Goal: Information Seeking & Learning: Learn about a topic

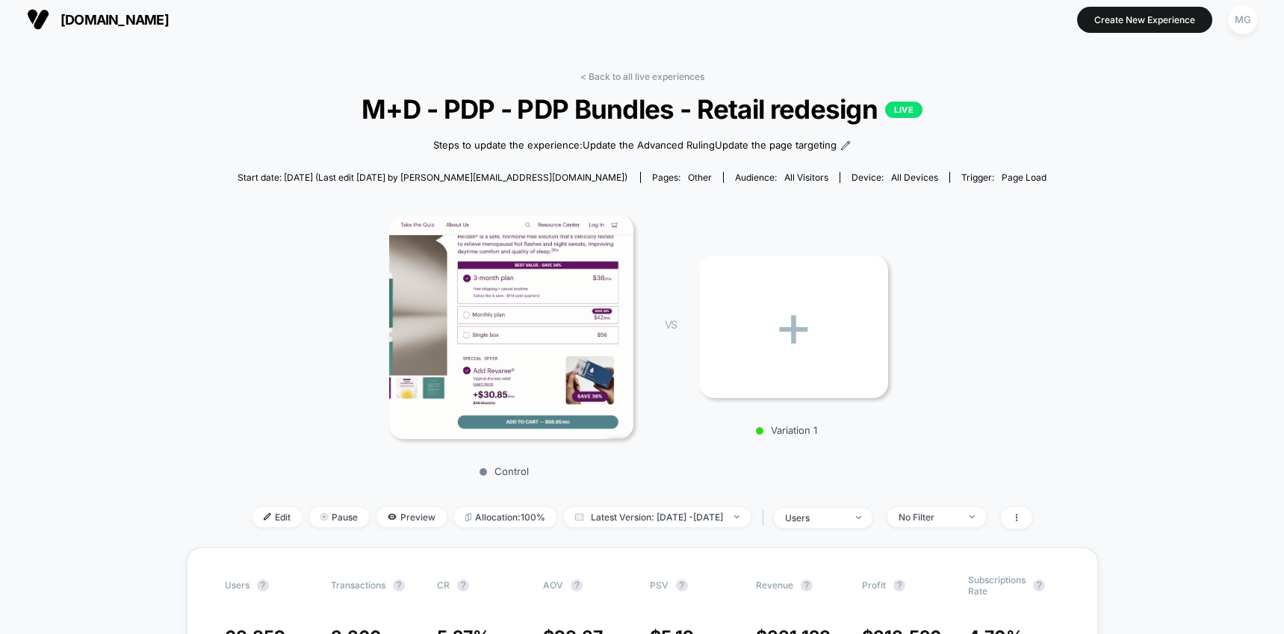
scroll to position [8, 0]
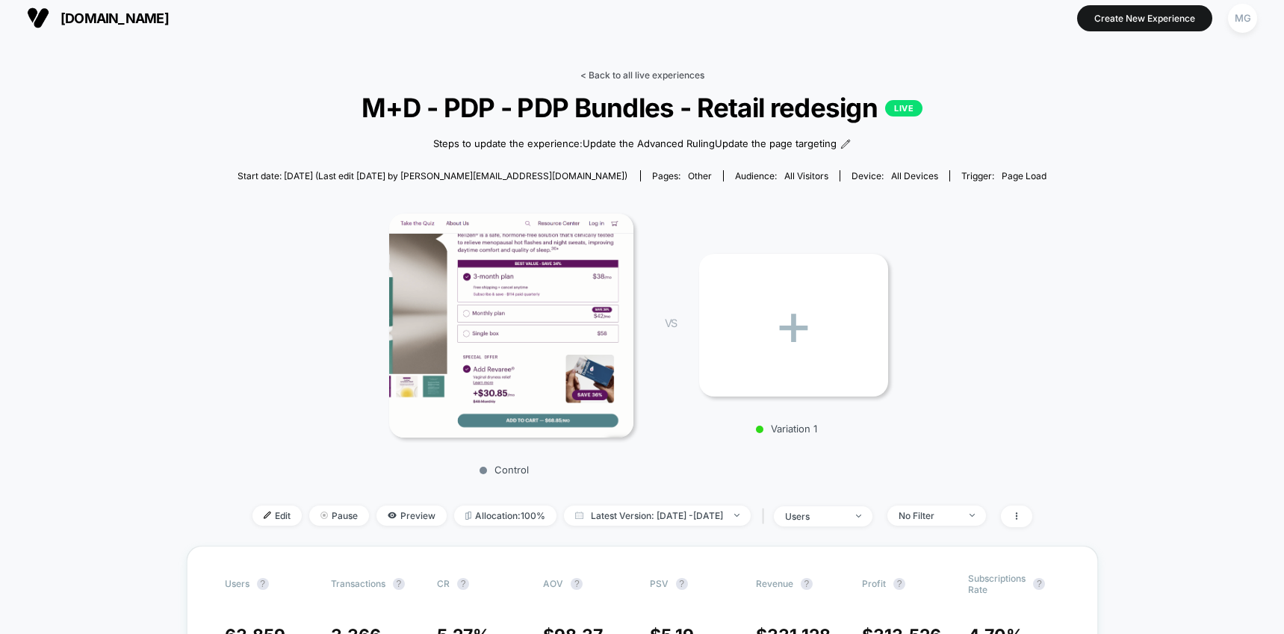
click at [643, 77] on link "< Back to all live experiences" at bounding box center [643, 74] width 124 height 11
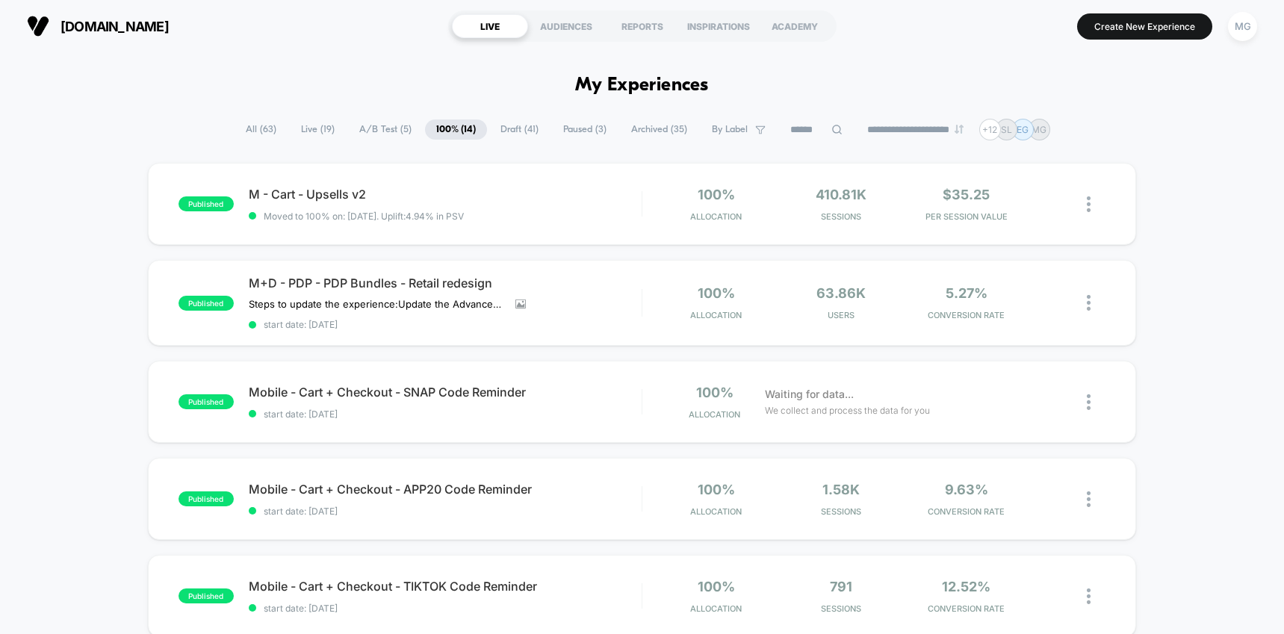
click at [375, 134] on span "A/B Test ( 5 )" at bounding box center [385, 130] width 75 height 20
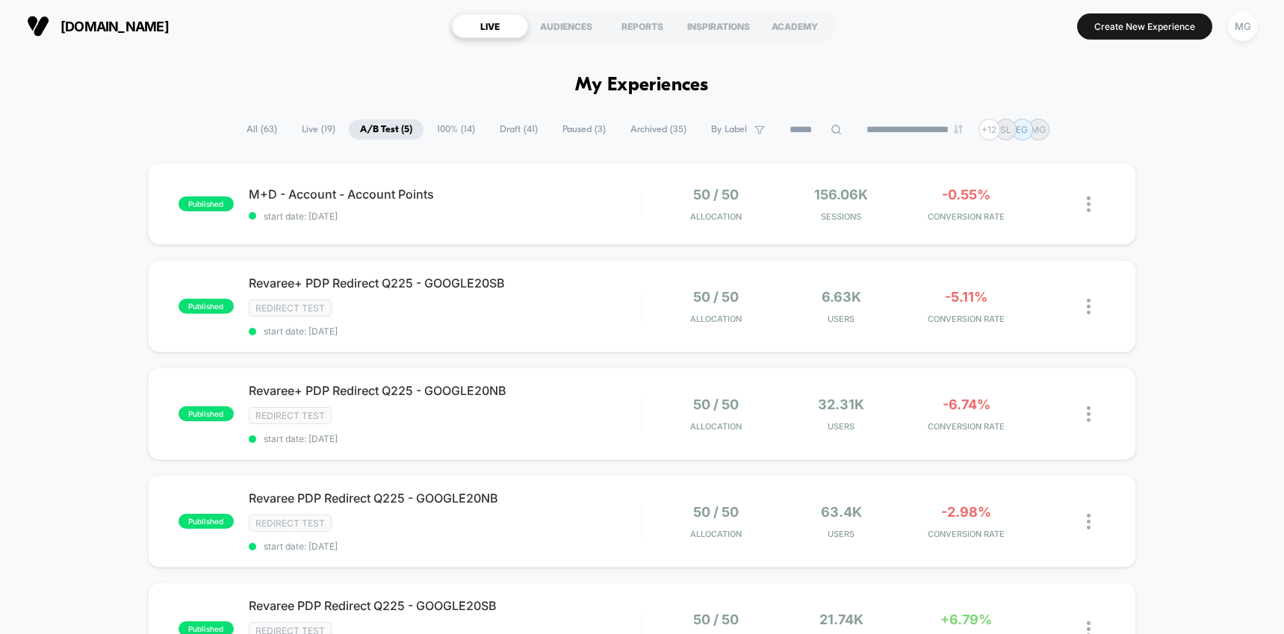
click at [459, 130] on span "100% ( 14 )" at bounding box center [456, 130] width 61 height 20
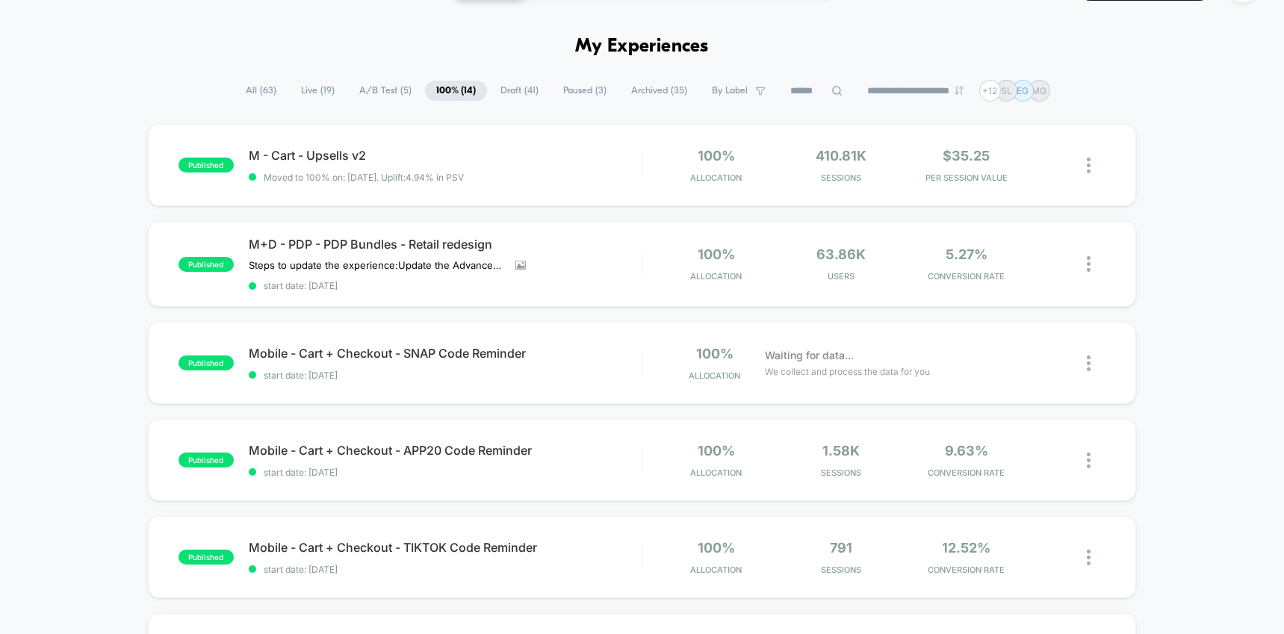
scroll to position [68, 0]
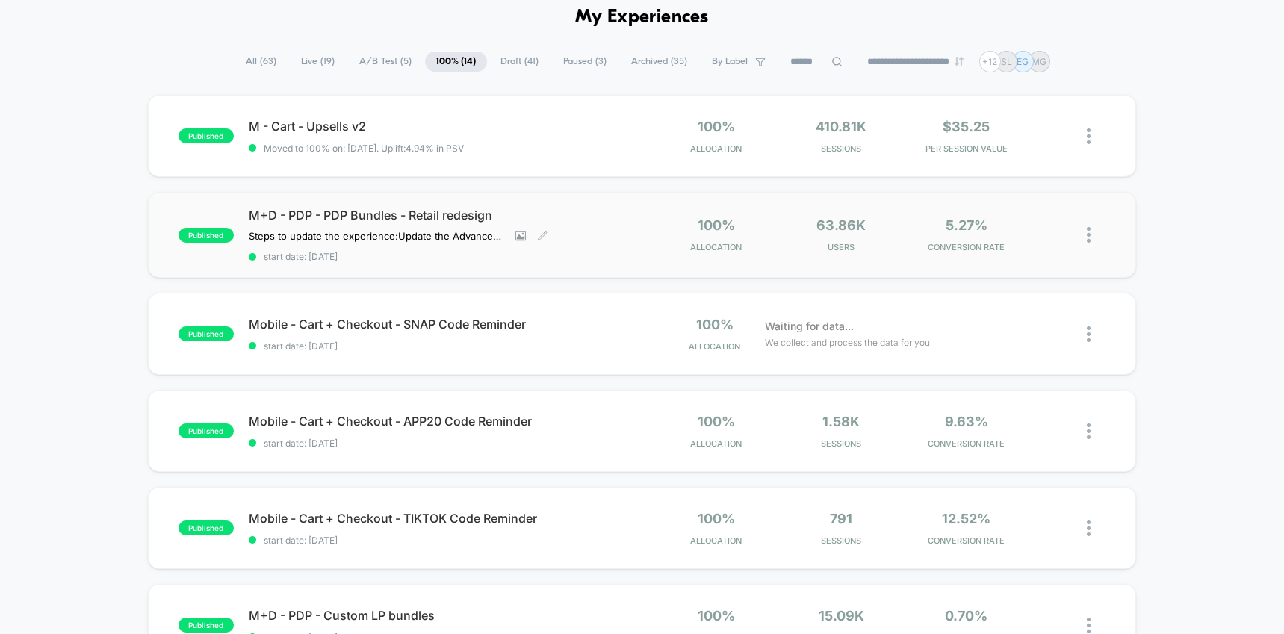
click at [330, 215] on span "M+D - PDP - PDP Bundles - Retail redesign" at bounding box center [445, 215] width 393 height 15
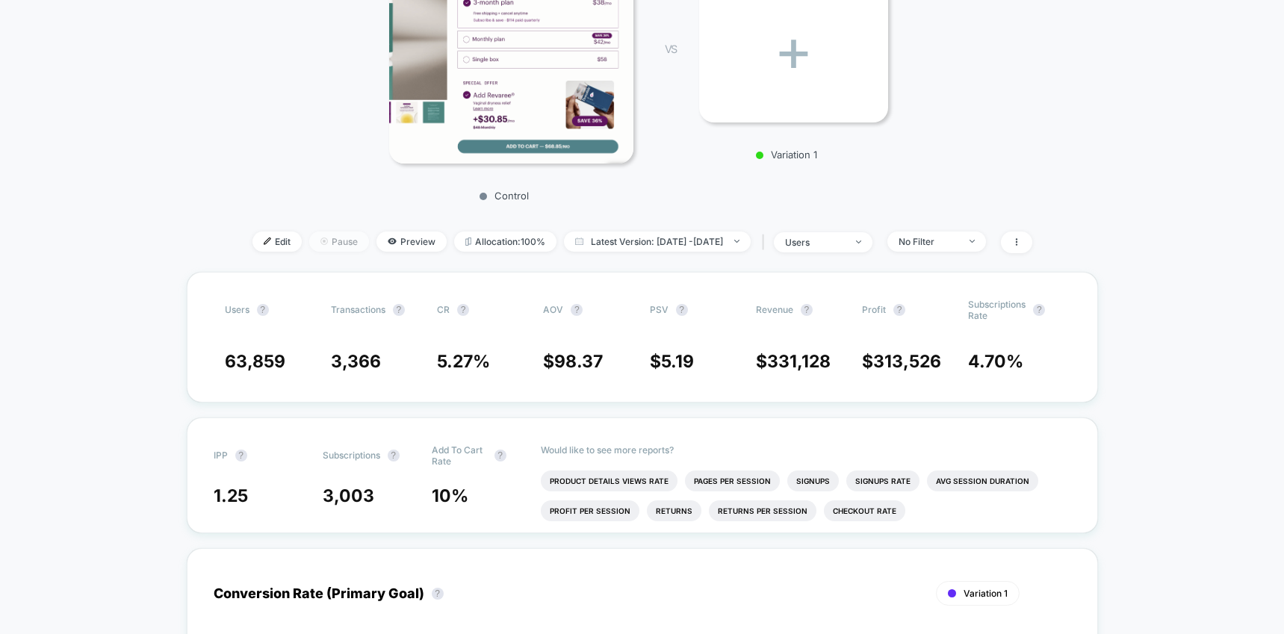
scroll to position [283, 0]
click at [388, 243] on span "Preview" at bounding box center [412, 241] width 70 height 20
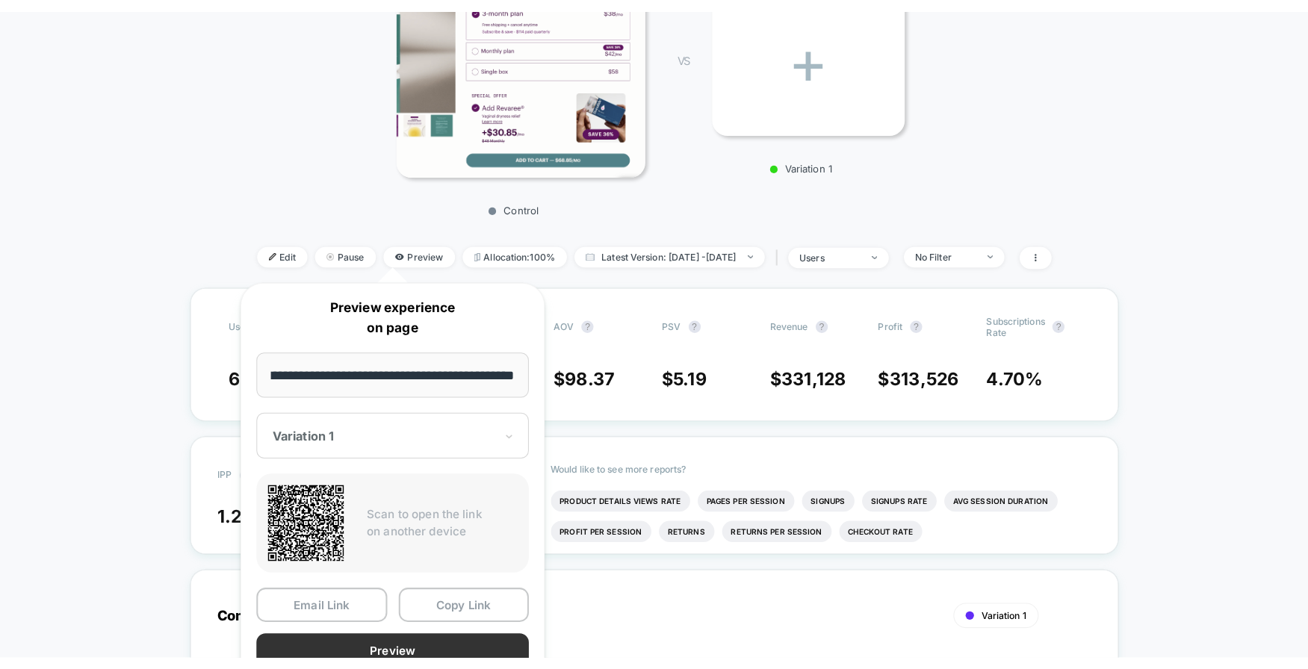
scroll to position [0, 0]
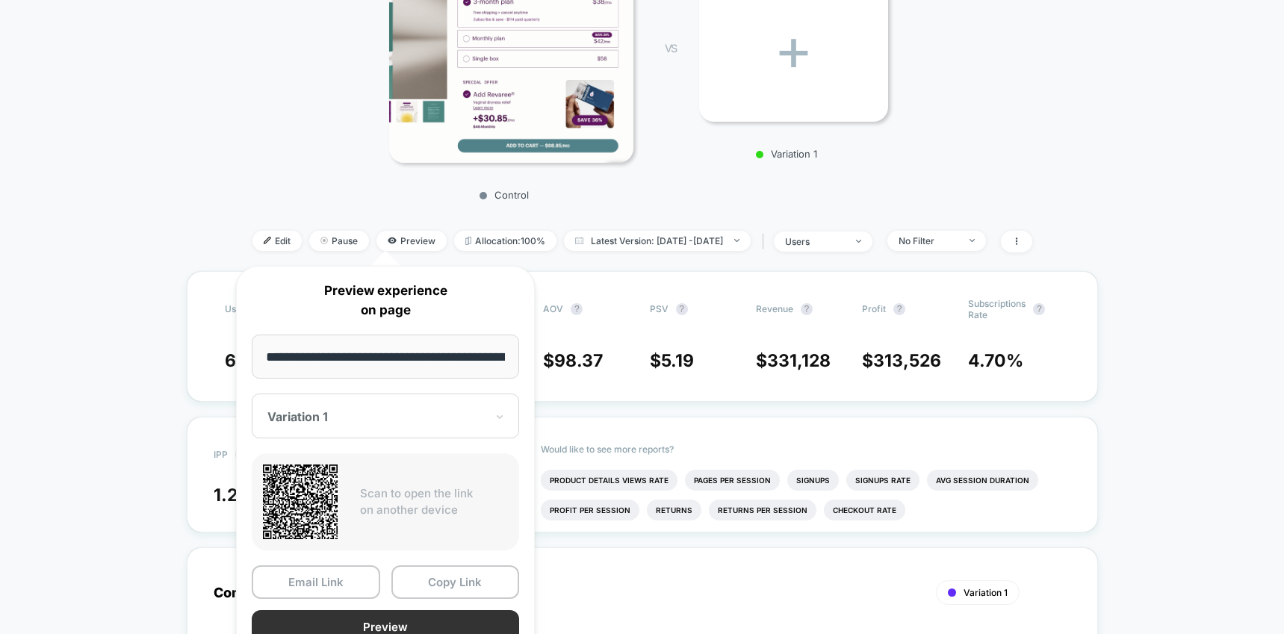
click at [406, 629] on button "Preview" at bounding box center [385, 627] width 267 height 34
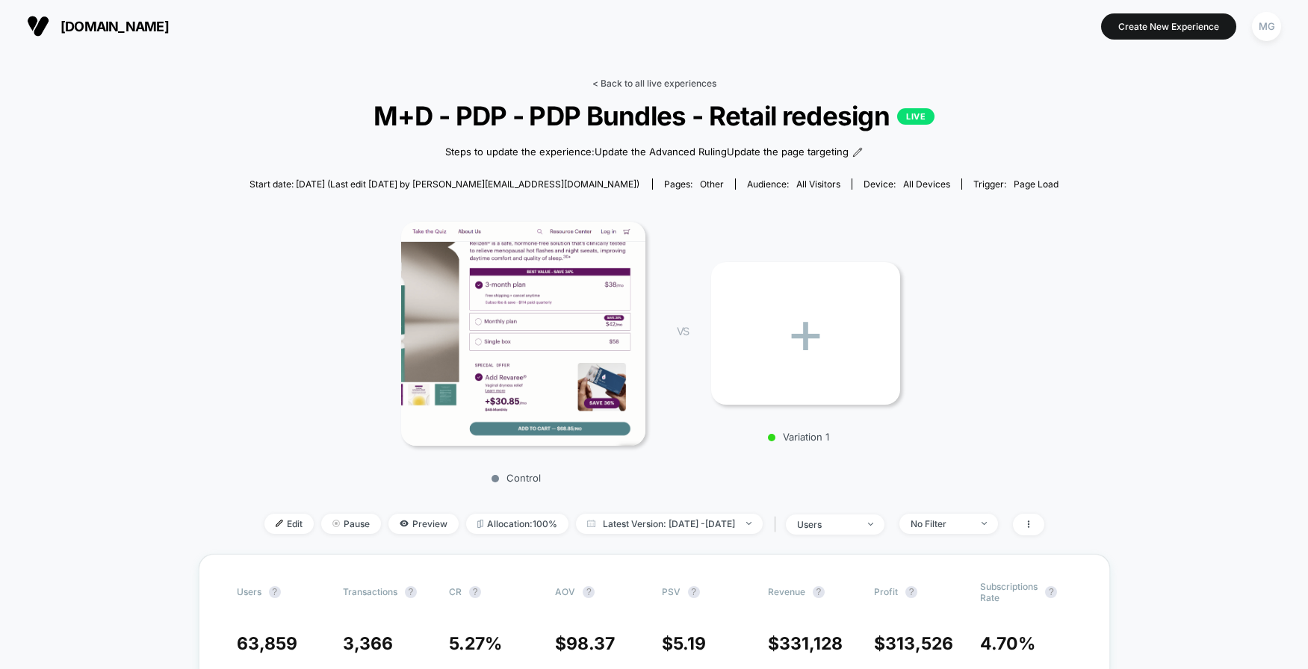
click at [622, 82] on link "< Back to all live experiences" at bounding box center [655, 83] width 124 height 11
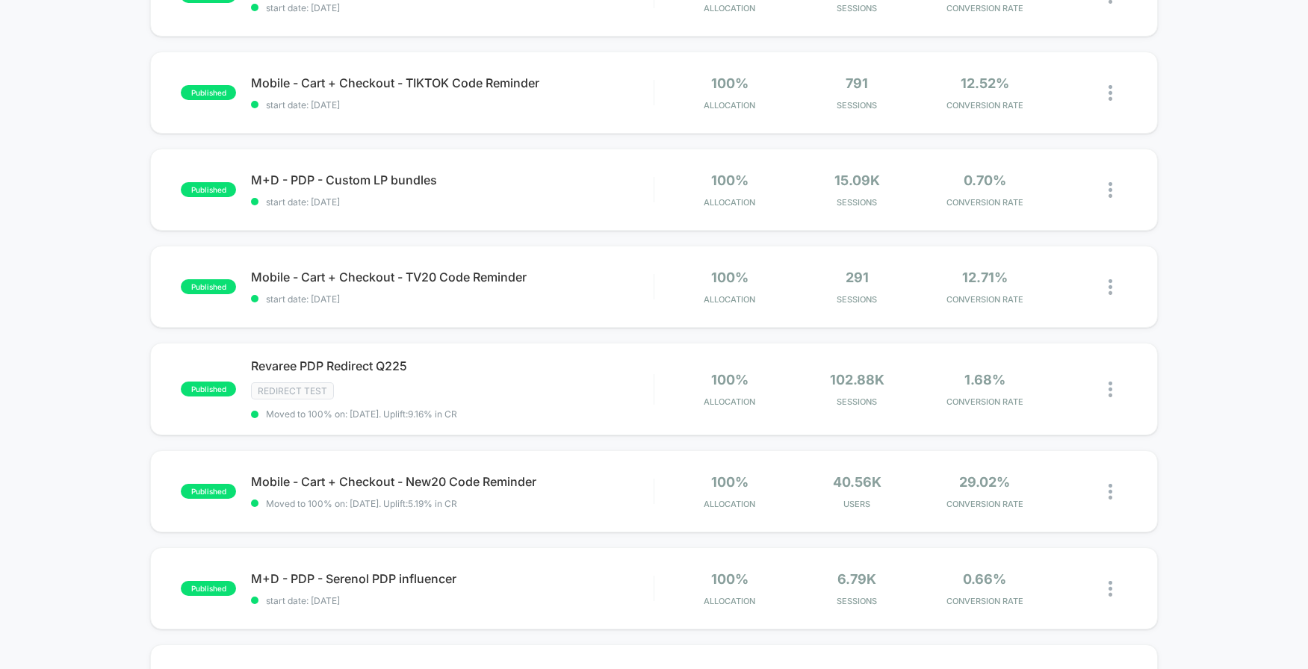
scroll to position [504, 0]
click at [394, 179] on span "M+D - PDP - Custom LP bundles Click to edit experience details" at bounding box center [452, 179] width 402 height 15
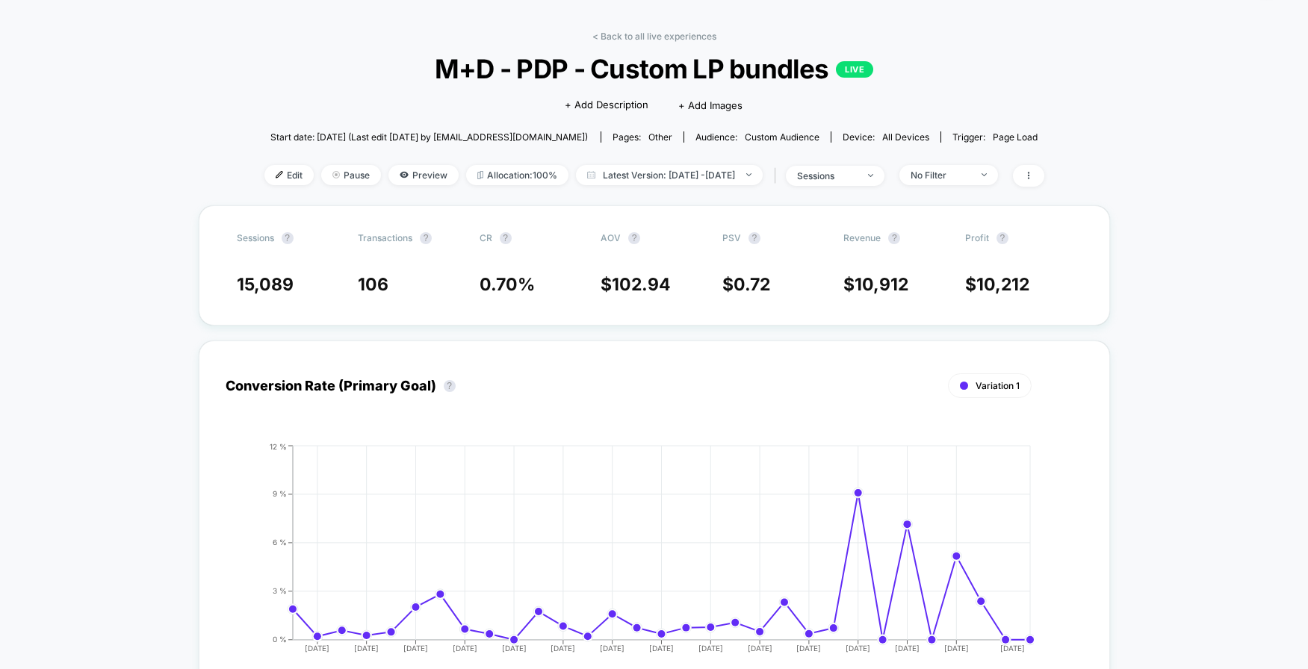
scroll to position [46, 0]
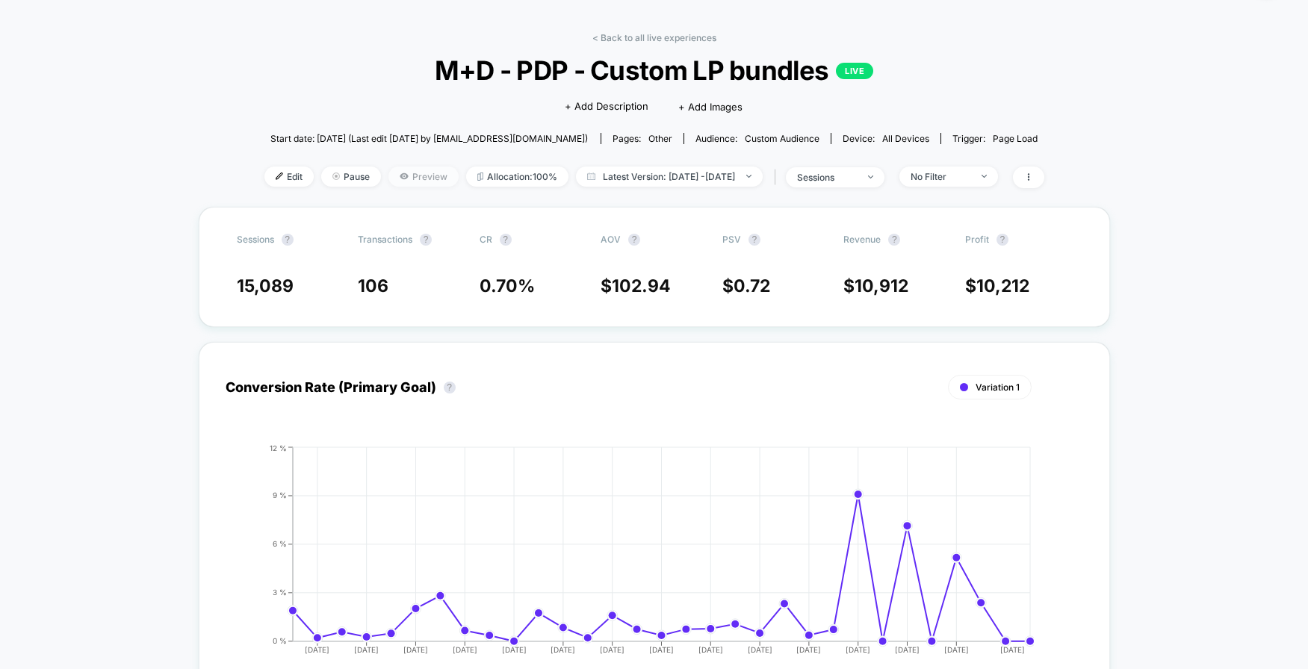
click at [391, 177] on span "Preview" at bounding box center [424, 177] width 70 height 20
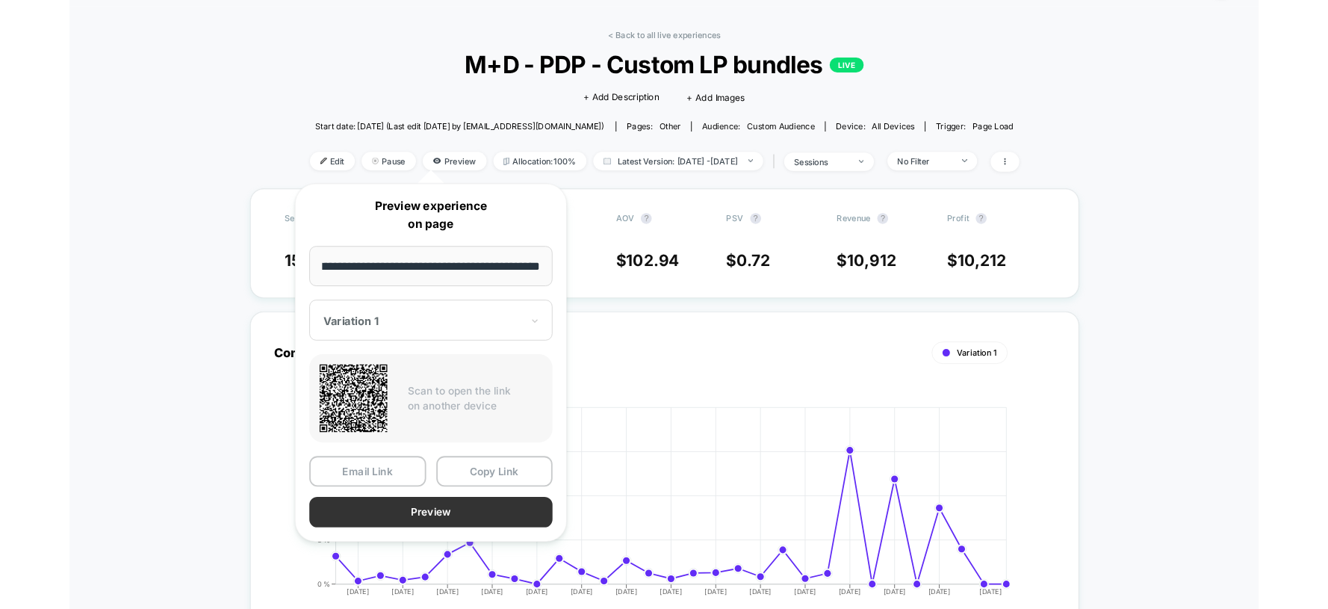
scroll to position [0, 0]
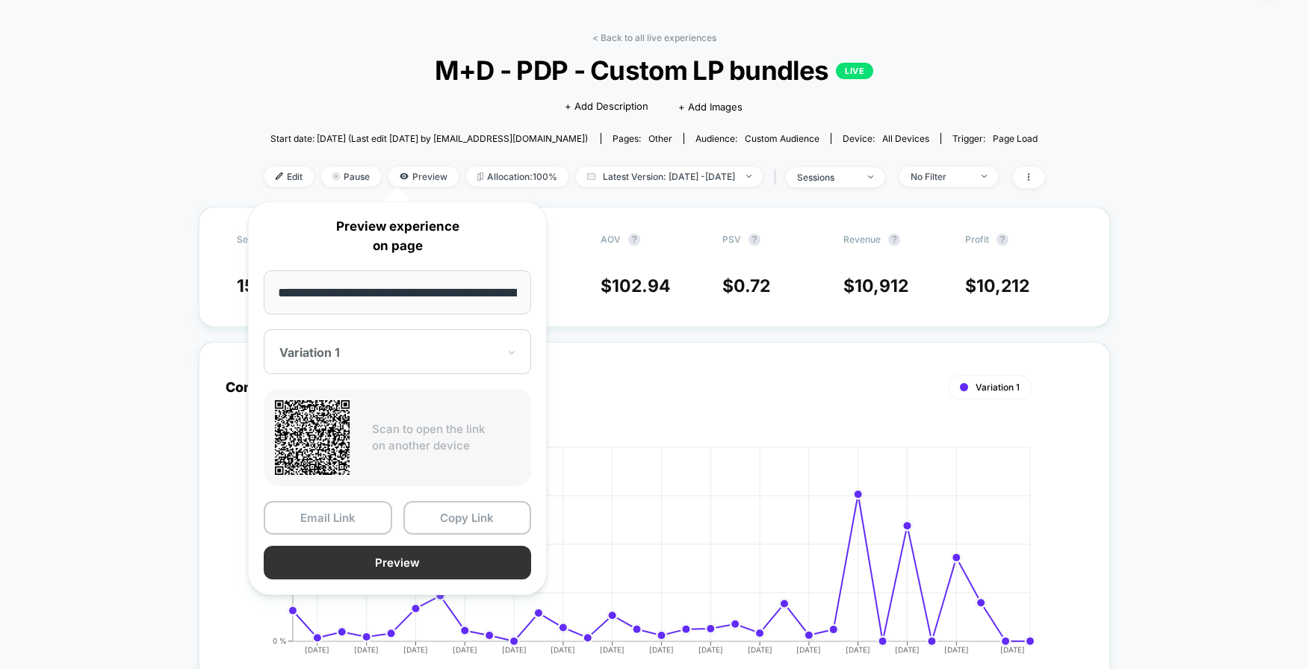
click at [418, 560] on button "Preview" at bounding box center [397, 563] width 267 height 34
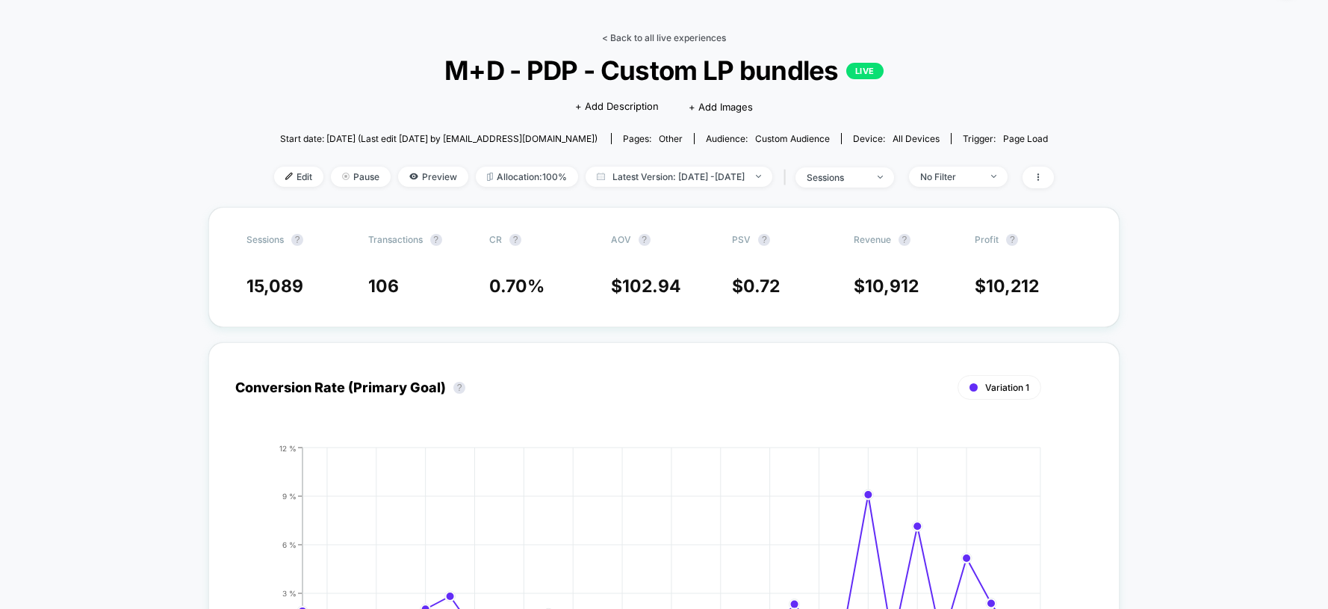
click at [642, 40] on link "< Back to all live experiences" at bounding box center [664, 37] width 124 height 11
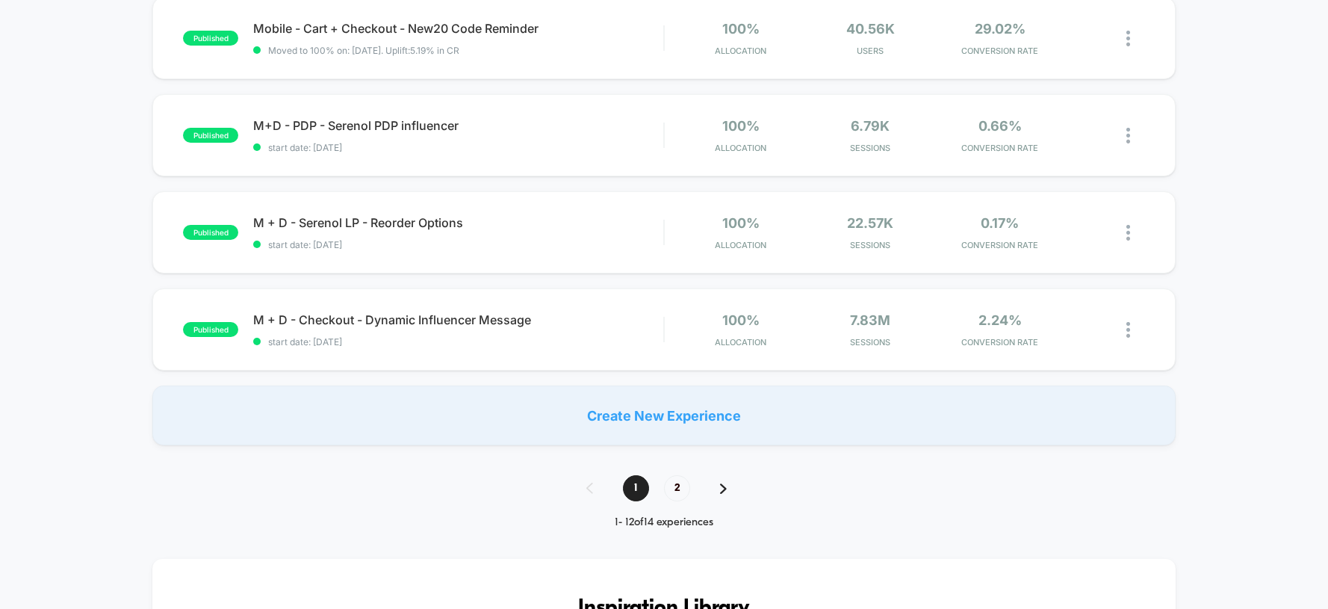
scroll to position [960, 0]
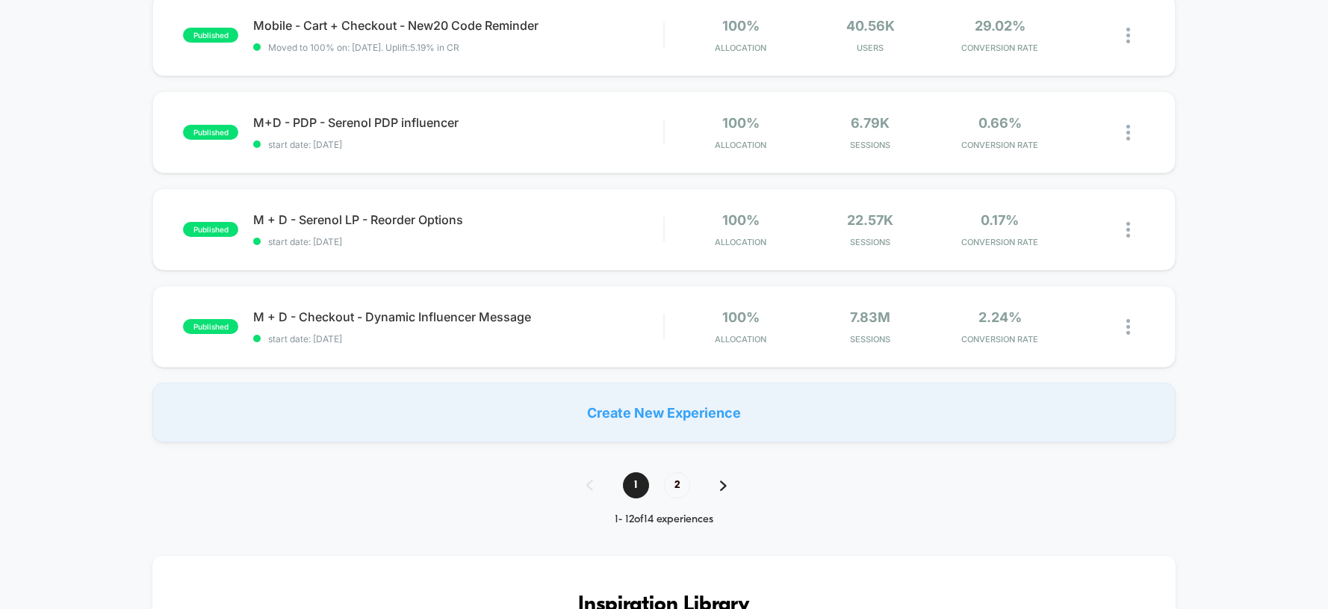
click at [720, 488] on img at bounding box center [723, 485] width 7 height 10
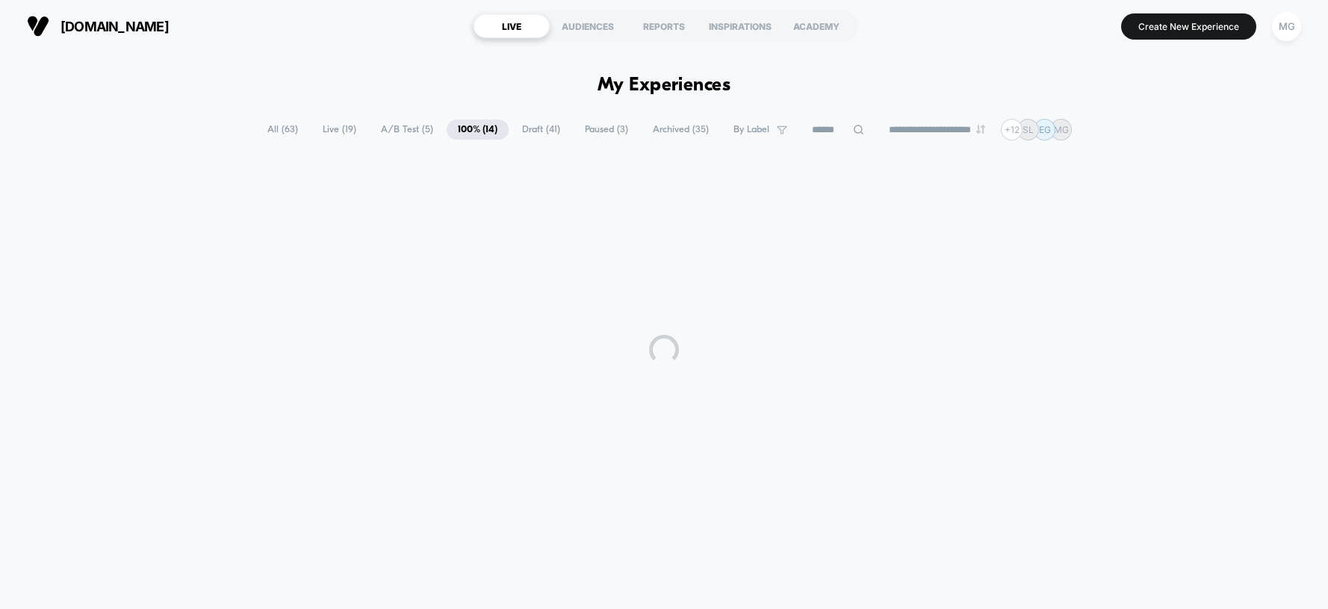
scroll to position [0, 0]
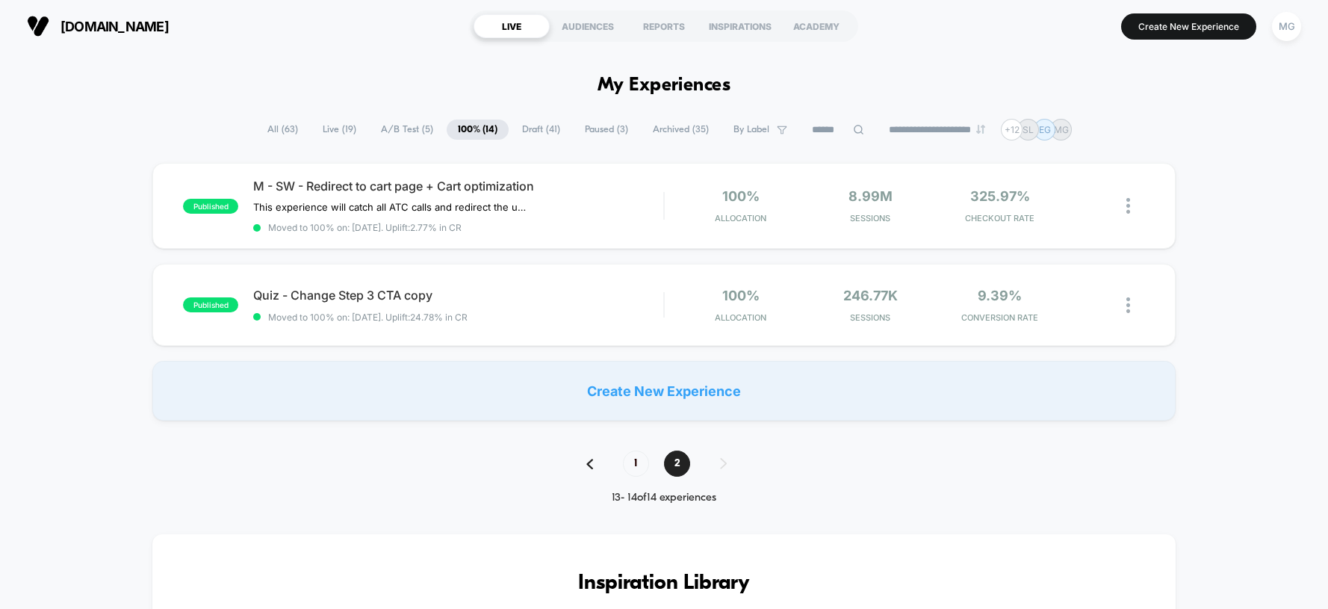
click at [590, 462] on img at bounding box center [590, 464] width 7 height 10
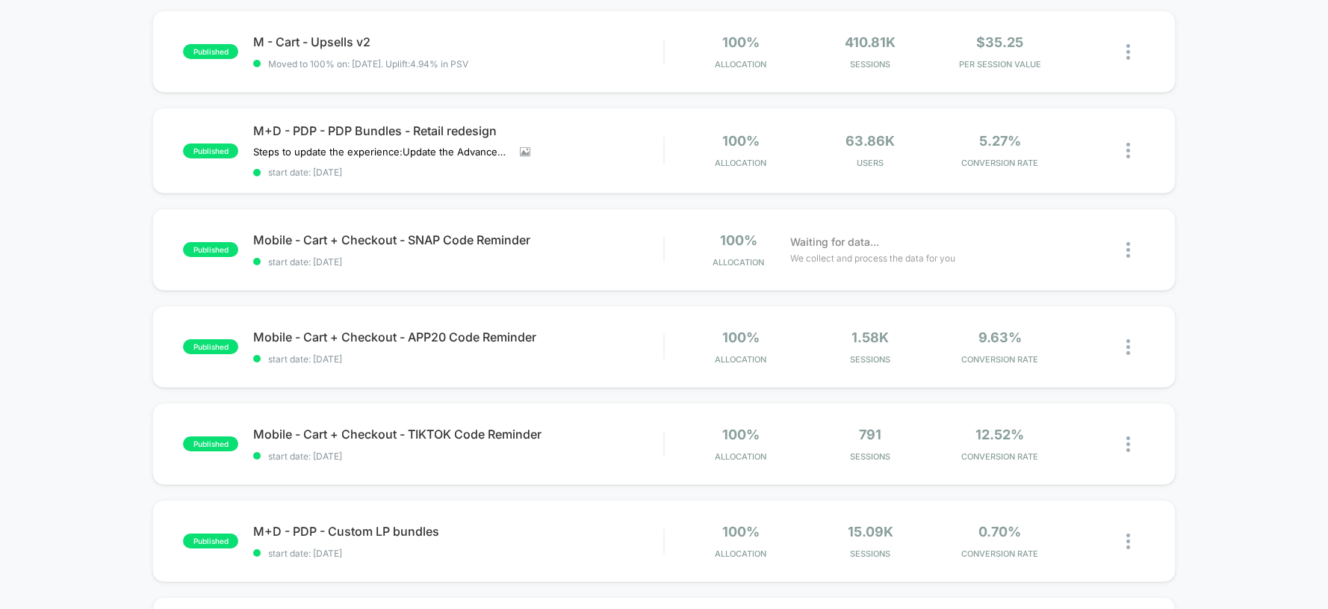
scroll to position [149, 0]
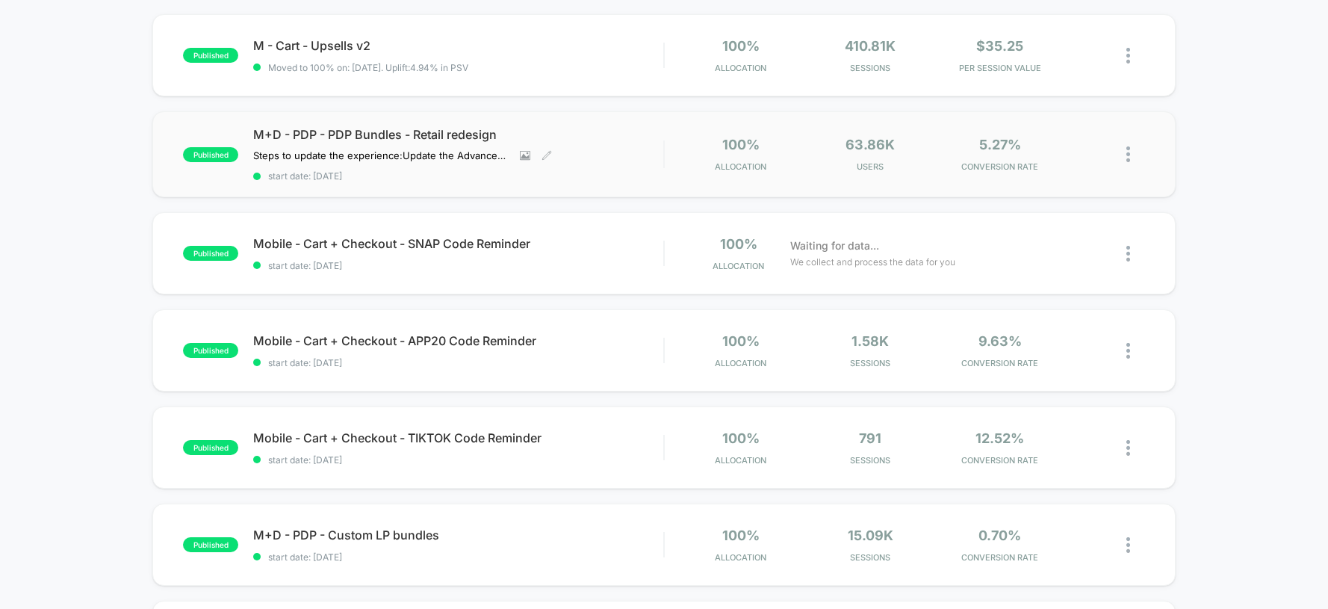
click at [421, 134] on span "M+D - PDP - PDP Bundles - Retail redesign" at bounding box center [458, 134] width 410 height 15
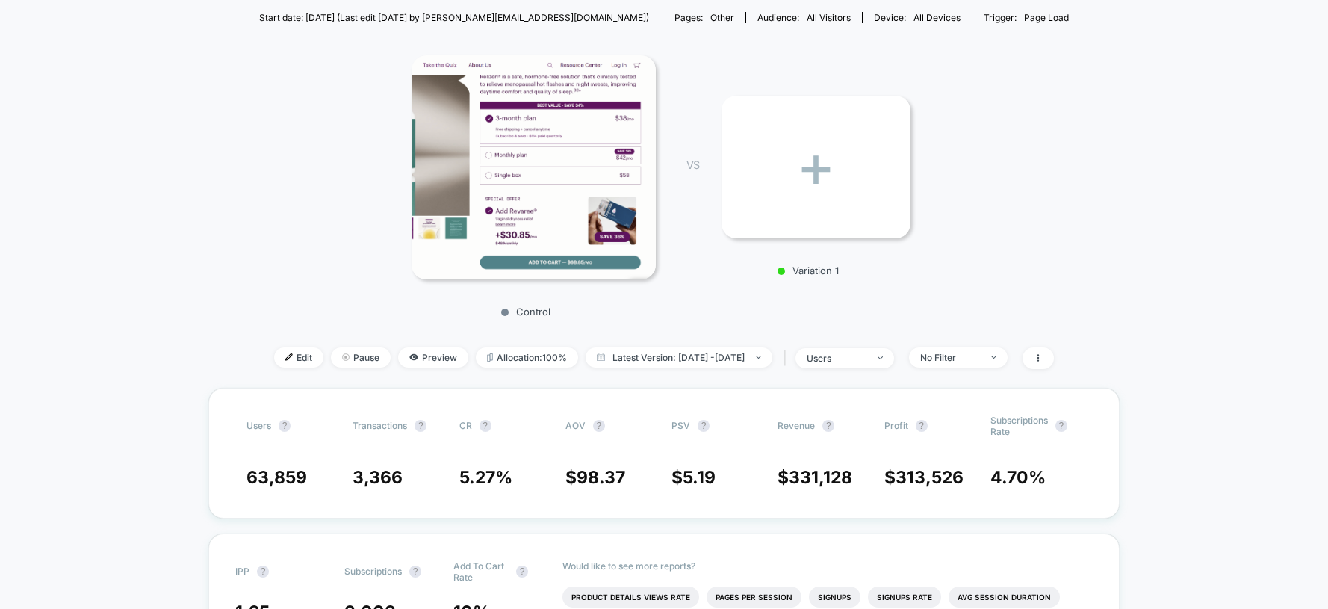
scroll to position [167, 0]
click at [626, 356] on span "Latest Version: [DATE] - [DATE]" at bounding box center [679, 357] width 187 height 20
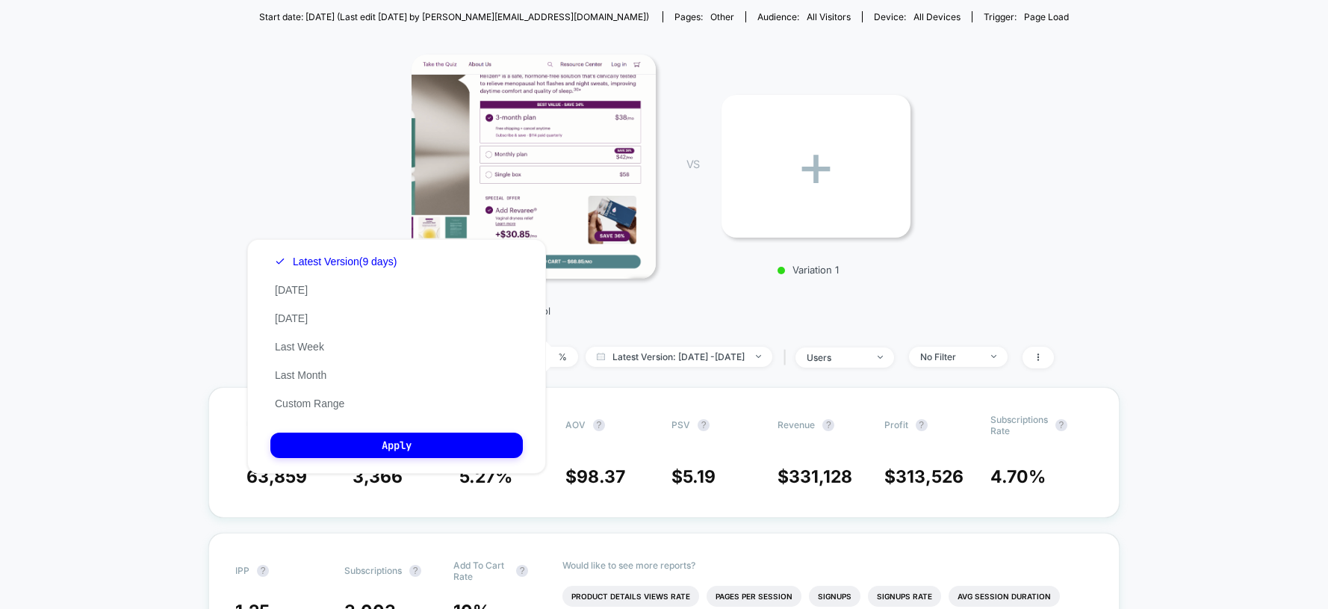
click at [696, 309] on div "Control VS + Variation 1" at bounding box center [657, 180] width 810 height 287
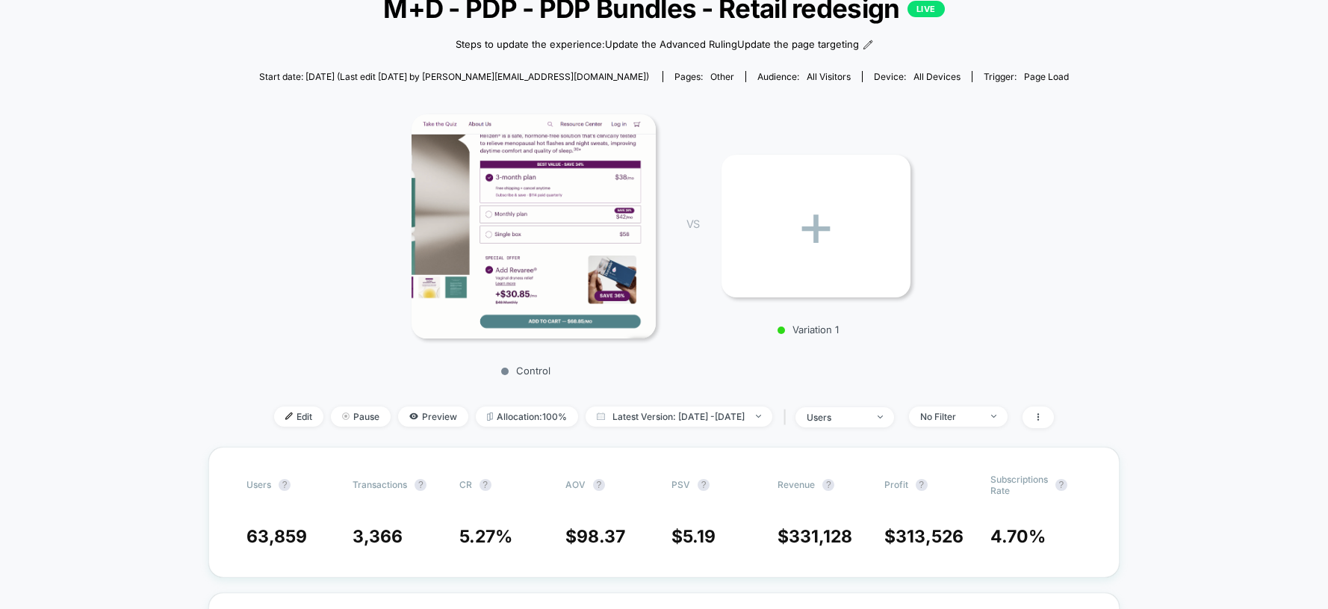
scroll to position [0, 0]
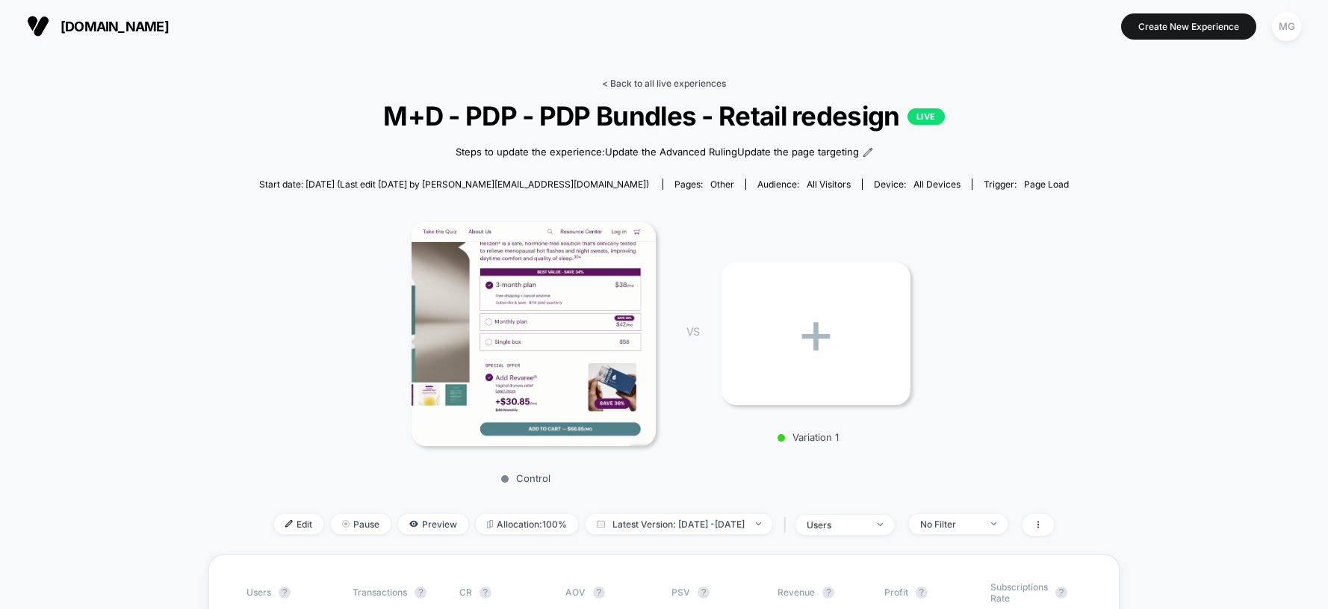
click at [663, 84] on link "< Back to all live experiences" at bounding box center [664, 83] width 124 height 11
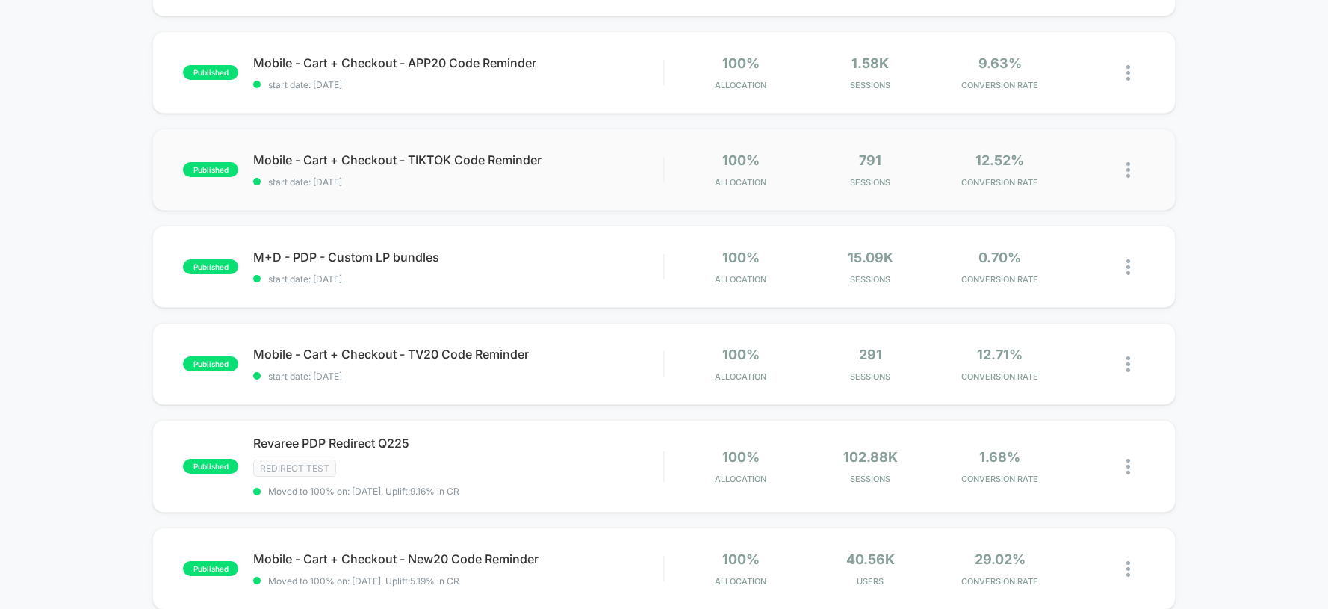
scroll to position [428, 0]
click at [382, 261] on span "M+D - PDP - Custom LP bundles Click to edit experience details" at bounding box center [458, 255] width 410 height 15
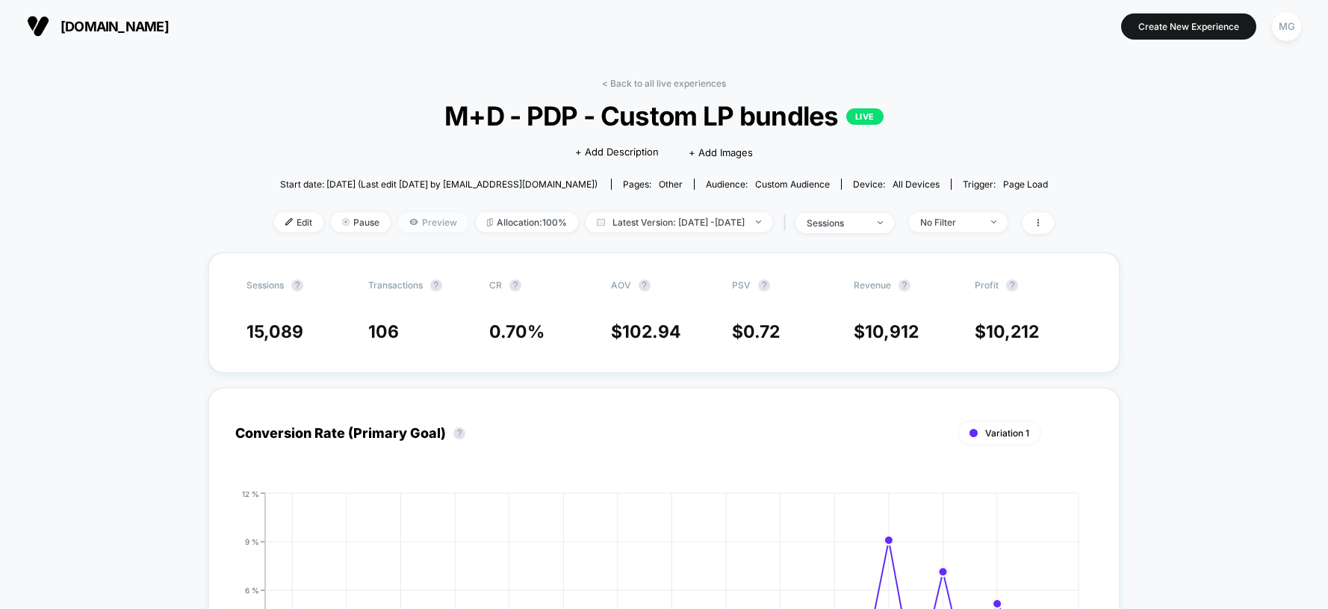
click at [400, 218] on span "Preview" at bounding box center [433, 222] width 70 height 20
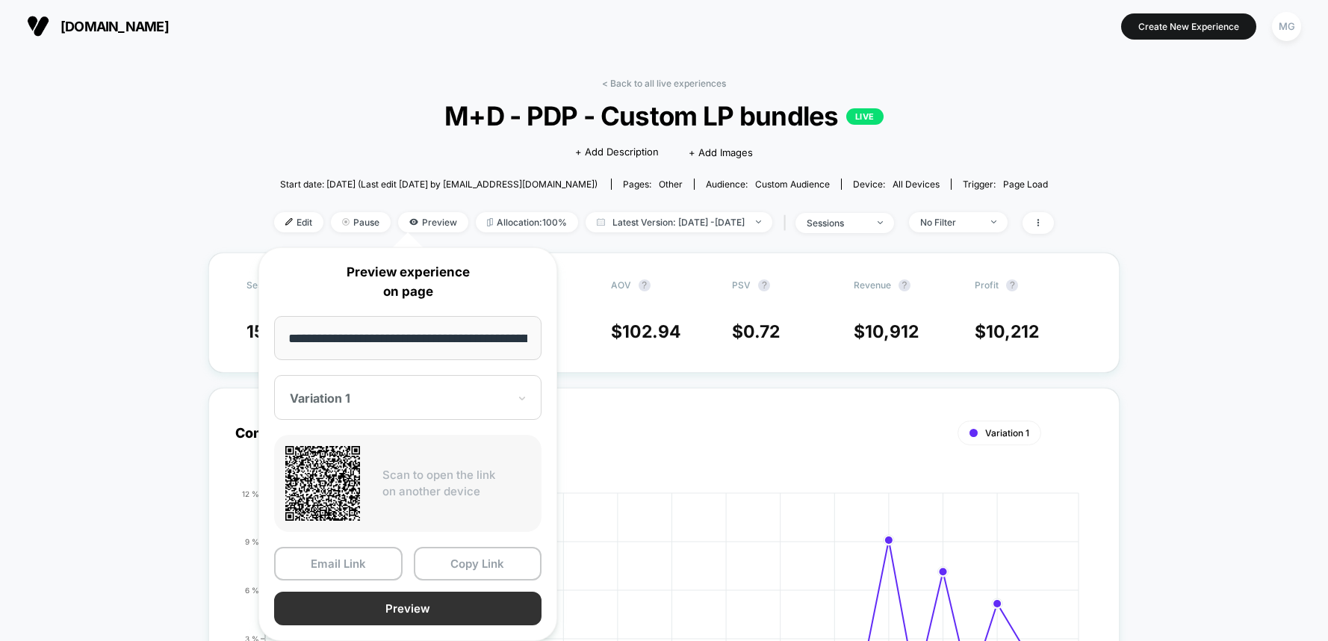
click at [447, 602] on button "Preview" at bounding box center [407, 609] width 267 height 34
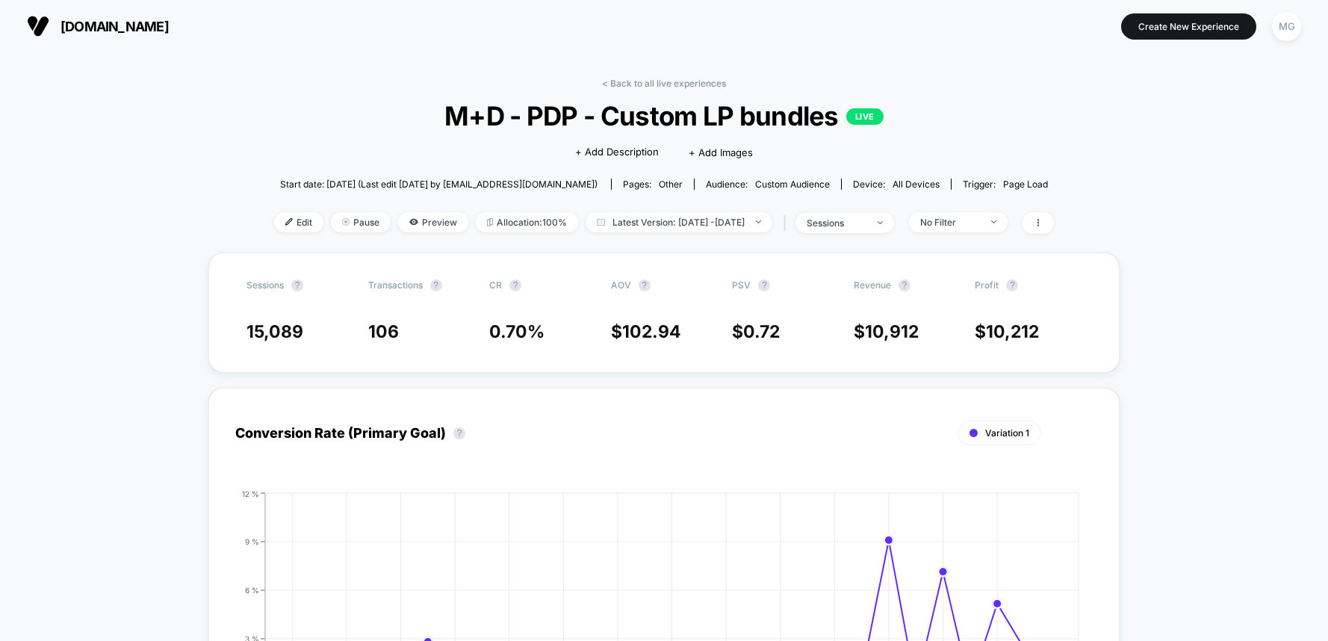
scroll to position [1, 0]
click at [421, 217] on span "Preview" at bounding box center [433, 221] width 70 height 20
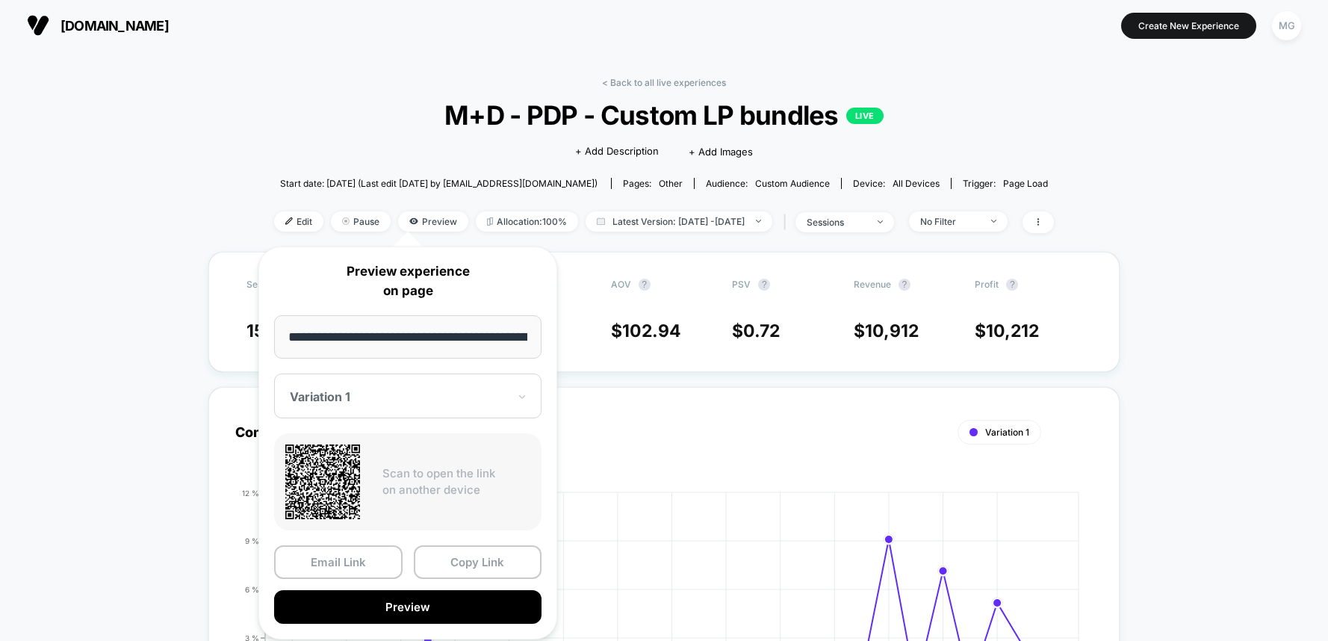
scroll to position [0, 78]
click at [460, 332] on input "**********" at bounding box center [407, 337] width 267 height 44
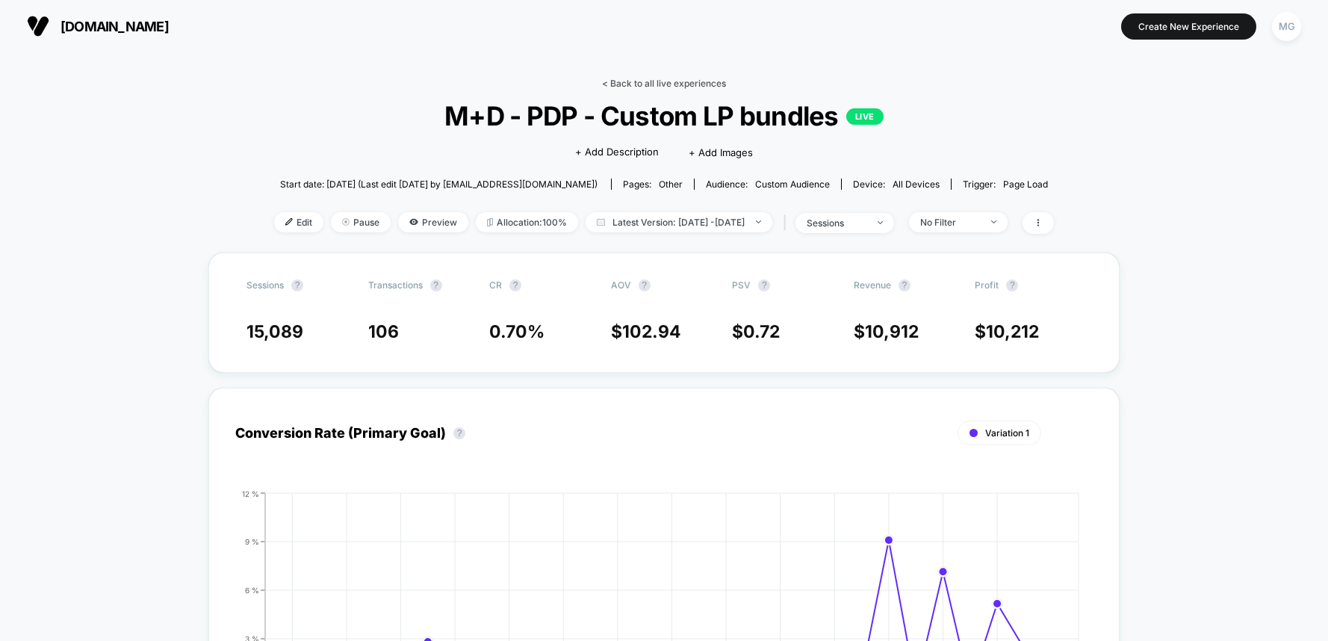
click at [669, 82] on link "< Back to all live experiences" at bounding box center [664, 83] width 124 height 11
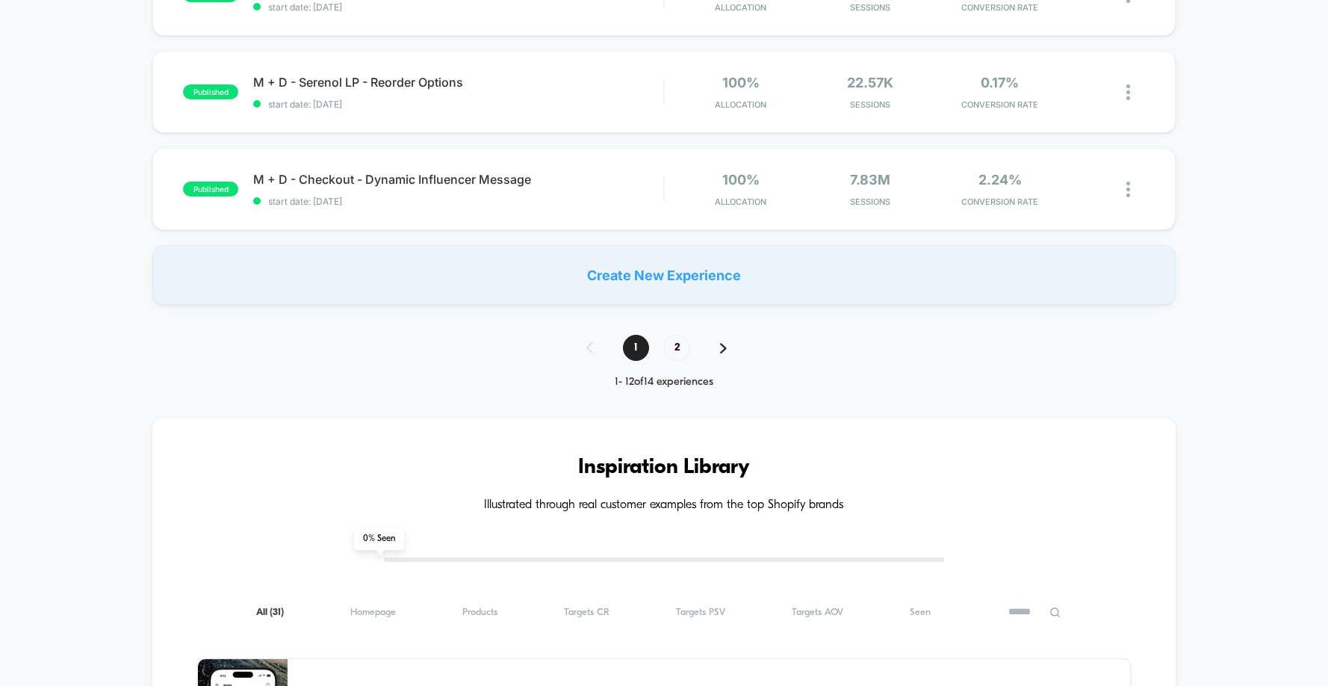
scroll to position [1089, 0]
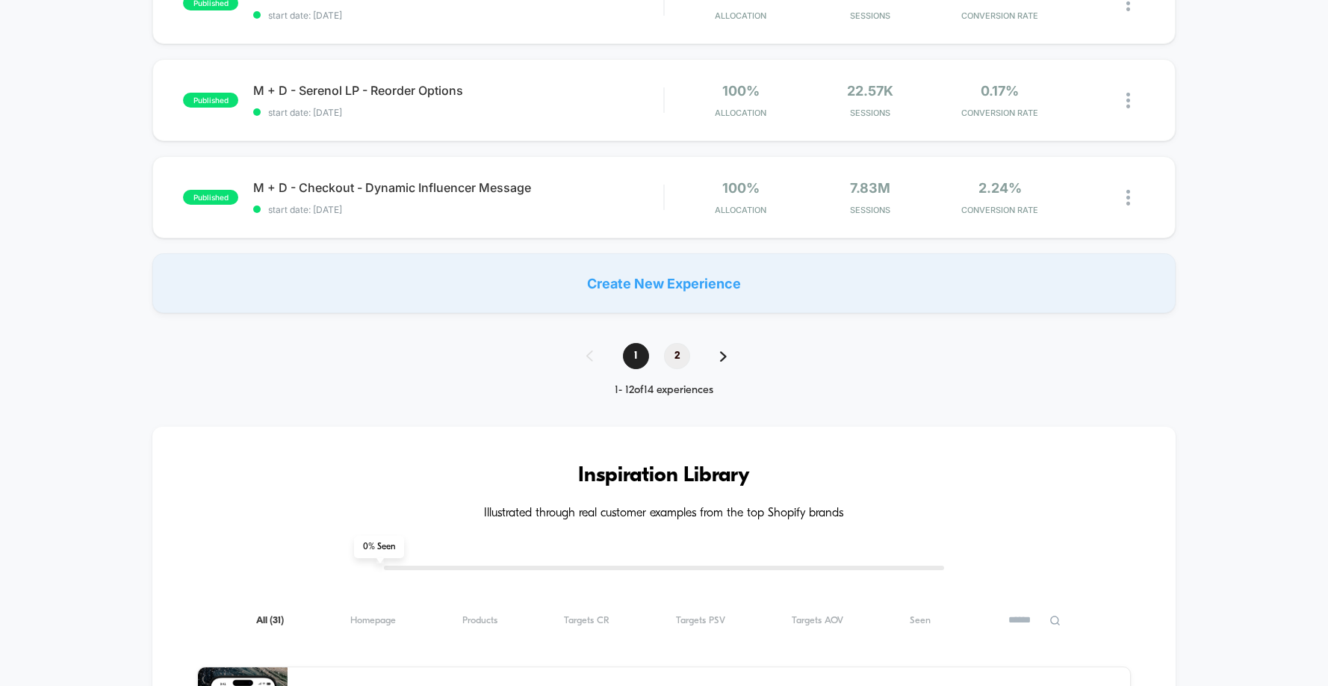
click at [682, 361] on span "2" at bounding box center [677, 356] width 26 height 26
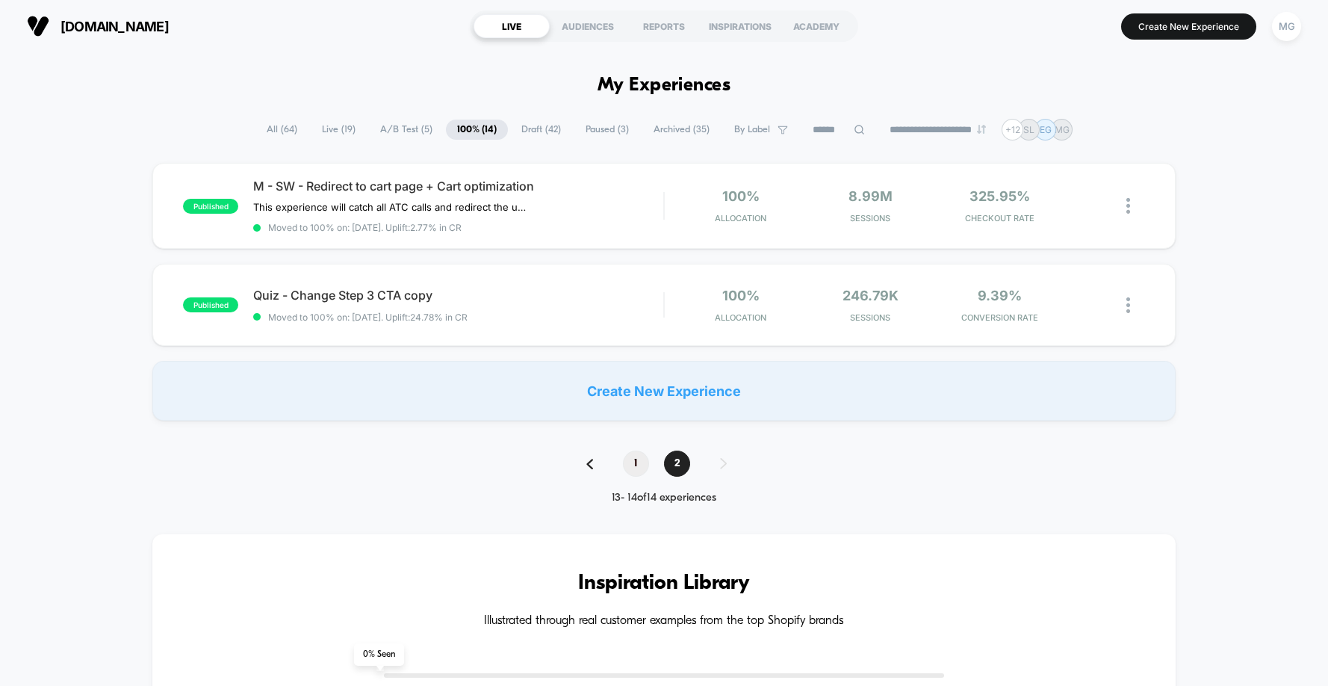
click at [637, 464] on span "1" at bounding box center [636, 464] width 26 height 26
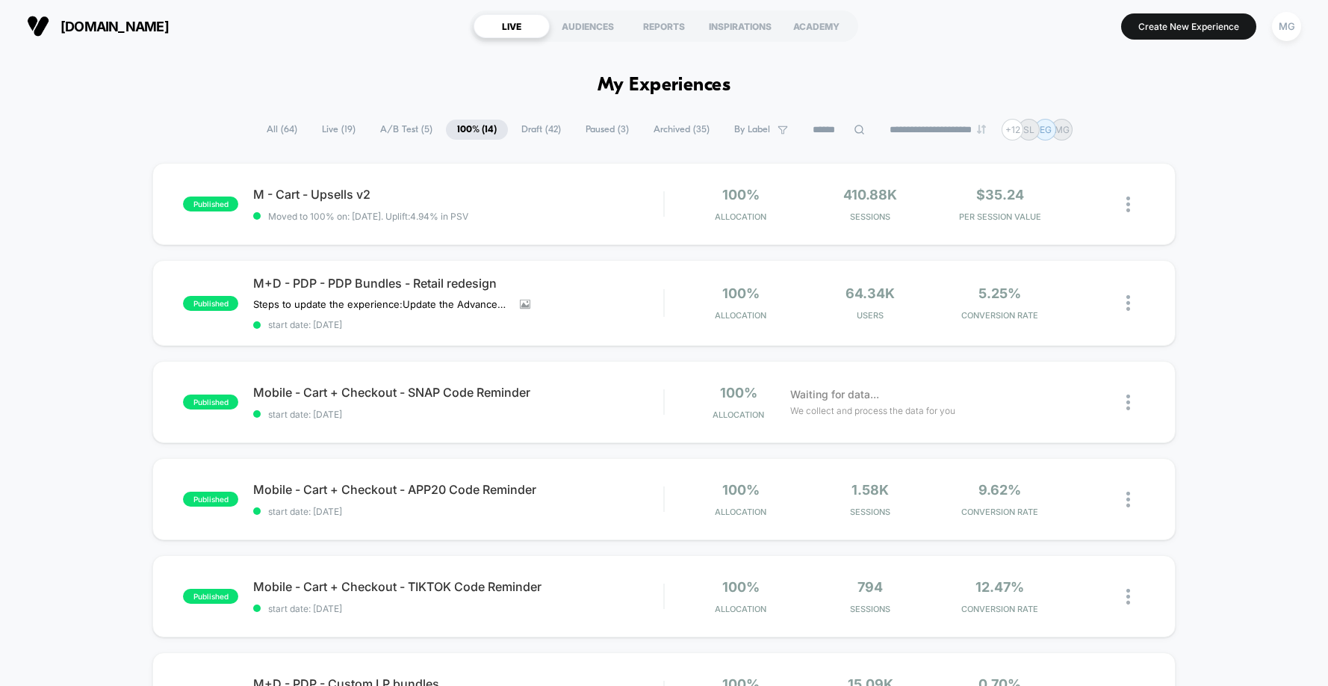
click at [401, 128] on span "A/B Test ( 5 )" at bounding box center [406, 130] width 75 height 20
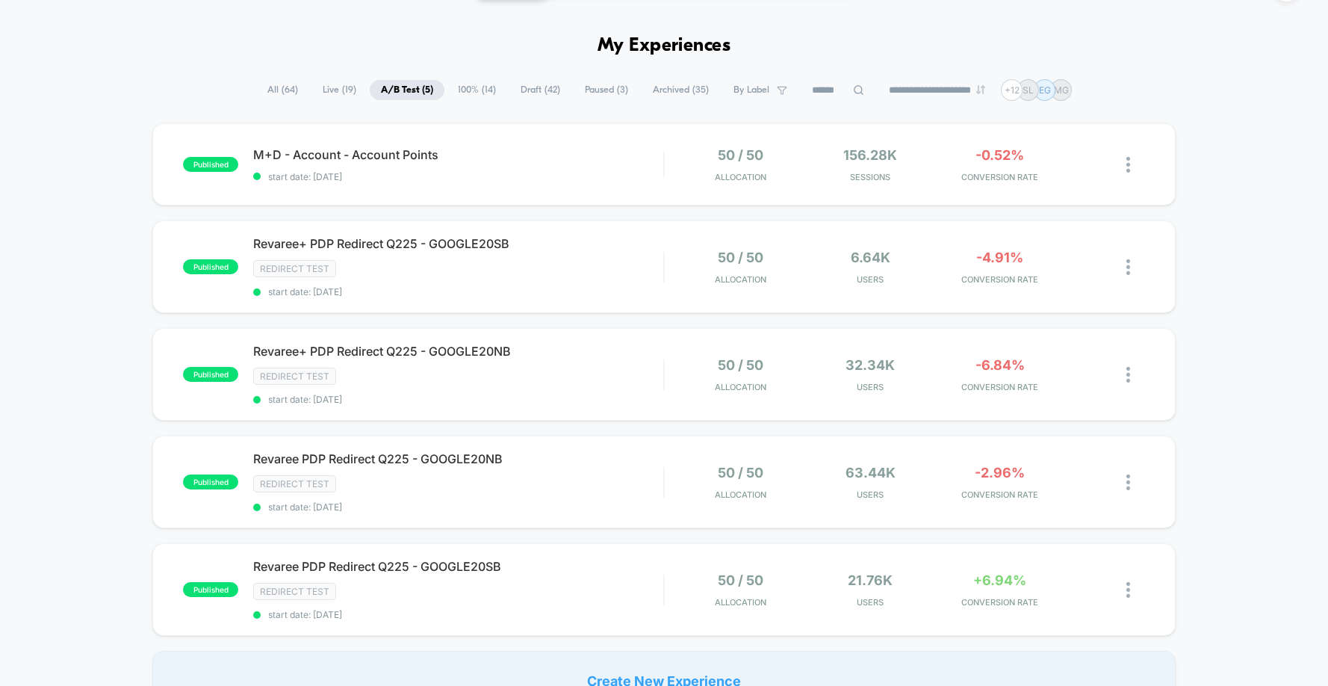
scroll to position [37, 0]
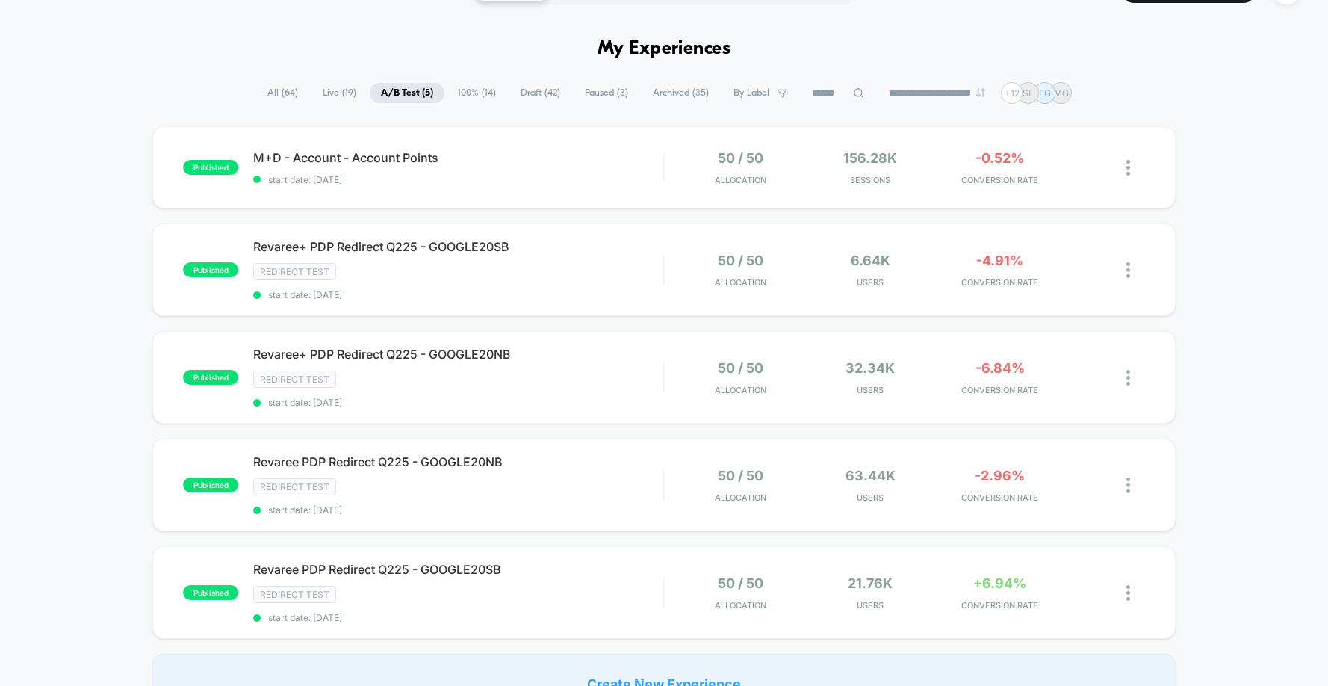
click at [489, 94] on span "100% ( 14 )" at bounding box center [477, 93] width 61 height 20
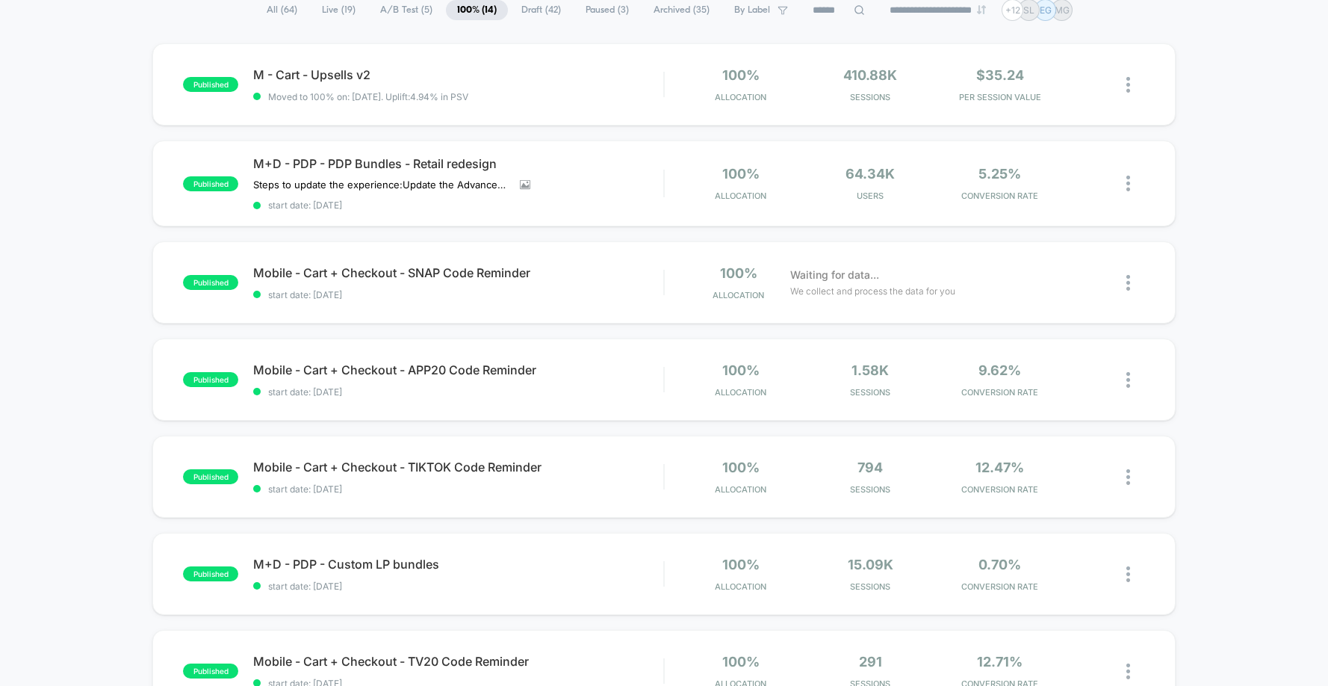
scroll to position [0, 0]
